Goal: Task Accomplishment & Management: Manage account settings

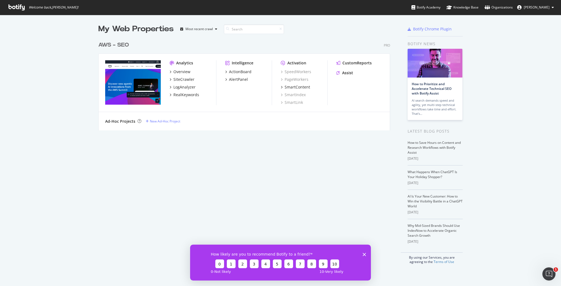
click at [528, 6] on span "[PERSON_NAME]" at bounding box center [537, 7] width 26 height 5
click at [489, 6] on div "Organizations" at bounding box center [499, 7] width 28 height 5
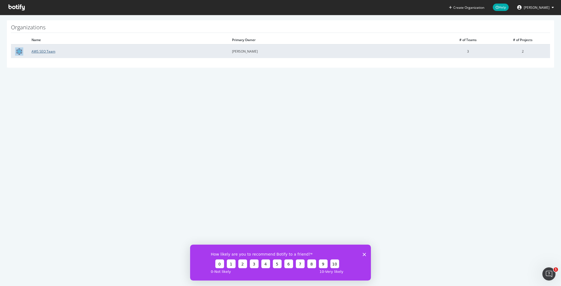
click at [46, 52] on link "AWS SEO Team" at bounding box center [44, 51] width 24 height 5
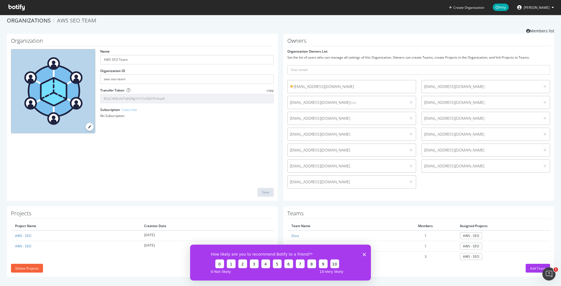
scroll to position [4, 0]
click at [362, 254] on div "How likely are you to recommend Botify to a friend? 0 1 2 3 4 5 6 7 8 9 10 0 - …" at bounding box center [280, 262] width 181 height 36
click at [364, 254] on icon "Close survey" at bounding box center [364, 254] width 3 height 3
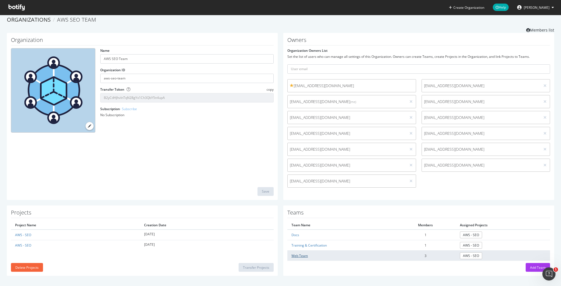
click at [299, 257] on link "Web Team" at bounding box center [300, 255] width 16 height 5
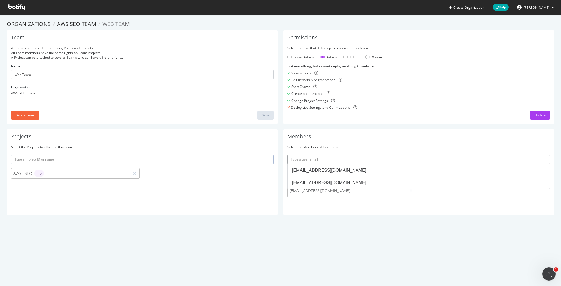
click at [300, 161] on input "text" at bounding box center [418, 159] width 263 height 9
paste input "https://app.botify.com/signin/sso/"
type input "https://app.botify.com/signin/sso/"
click at [300, 161] on input "https://app.botify.com/signin/sso/" at bounding box center [418, 159] width 263 height 9
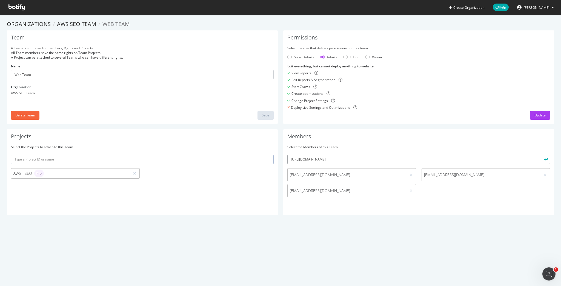
click at [300, 161] on input "https://app.botify.com/signin/sso/" at bounding box center [418, 159] width 263 height 9
click at [476, 157] on input "text" at bounding box center [418, 159] width 263 height 9
paste input "malexza@amazon.com"
type input "malexza@amazon.com"
click at [541, 155] on button "submit" at bounding box center [545, 159] width 9 height 9
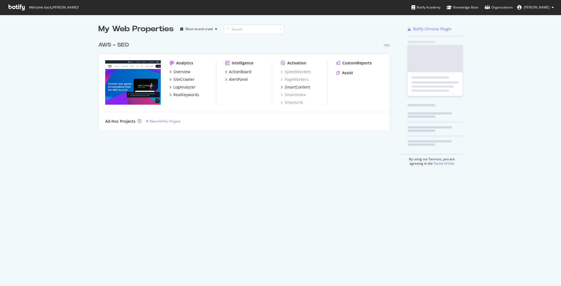
scroll to position [92, 293]
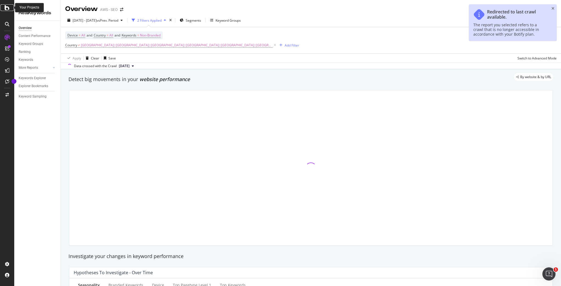
click at [5, 7] on icon at bounding box center [7, 7] width 5 height 7
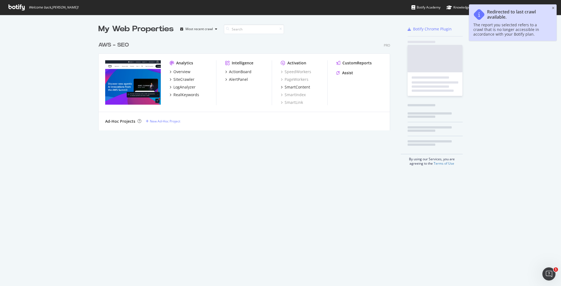
scroll to position [283, 555]
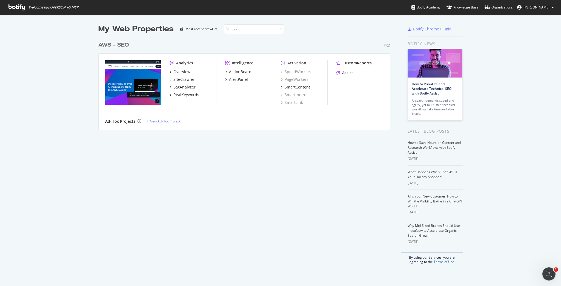
click at [538, 6] on span "[PERSON_NAME]" at bounding box center [537, 7] width 26 height 5
click at [528, 65] on span "Log Out" at bounding box center [527, 67] width 12 height 5
